Goal: Go to known website: Access a specific website the user already knows

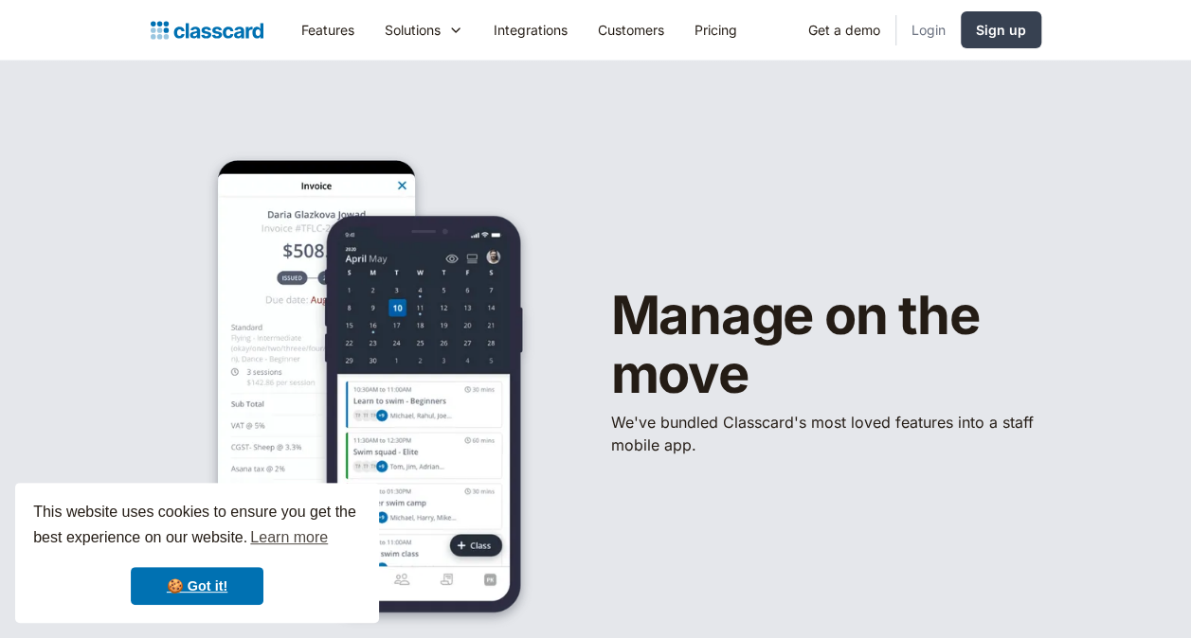
click at [939, 28] on link "Login" at bounding box center [928, 30] width 64 height 43
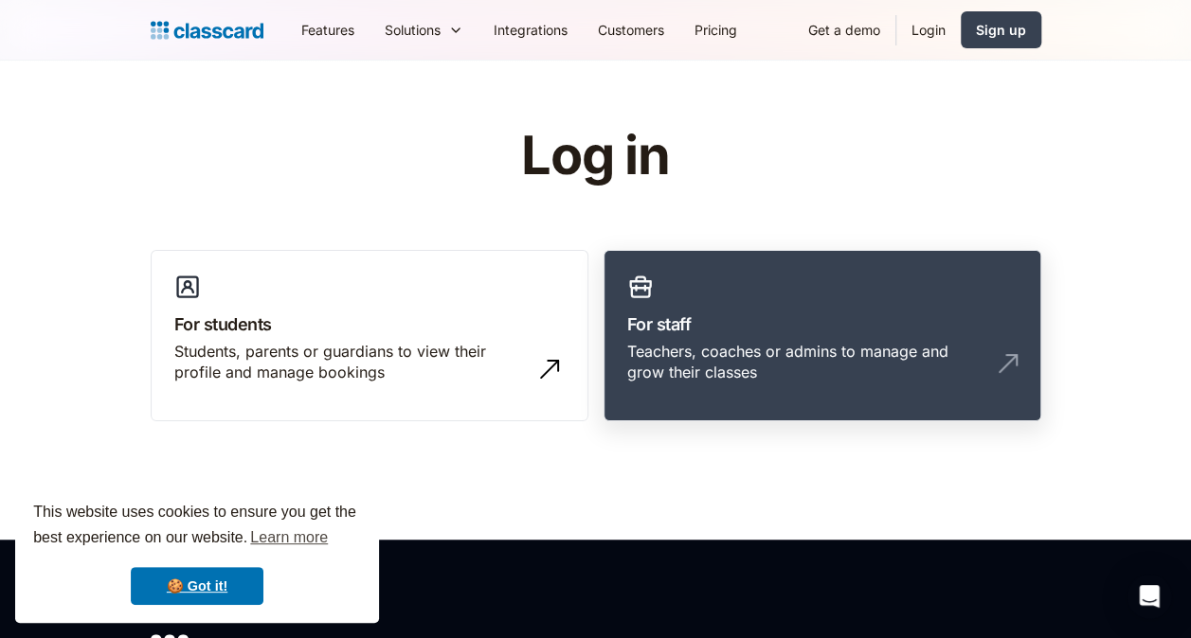
click at [716, 335] on h3 "For staff" at bounding box center [822, 325] width 390 height 26
